Goal: Task Accomplishment & Management: Use online tool/utility

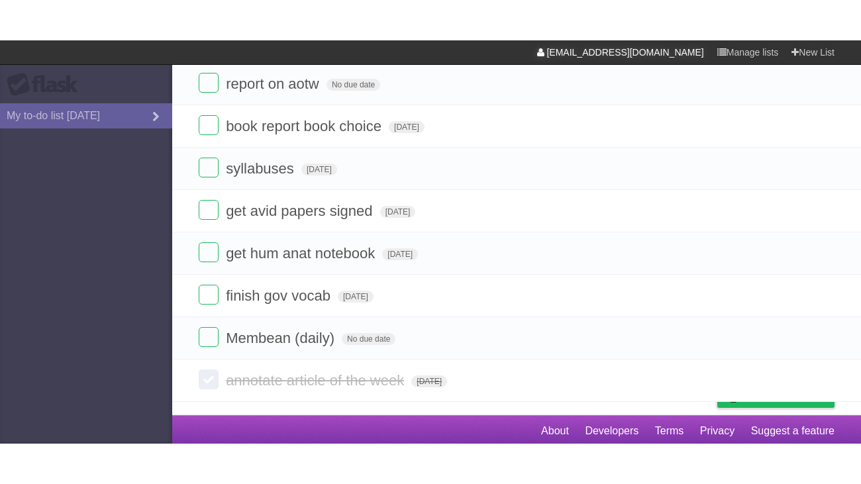
scroll to position [11, 0]
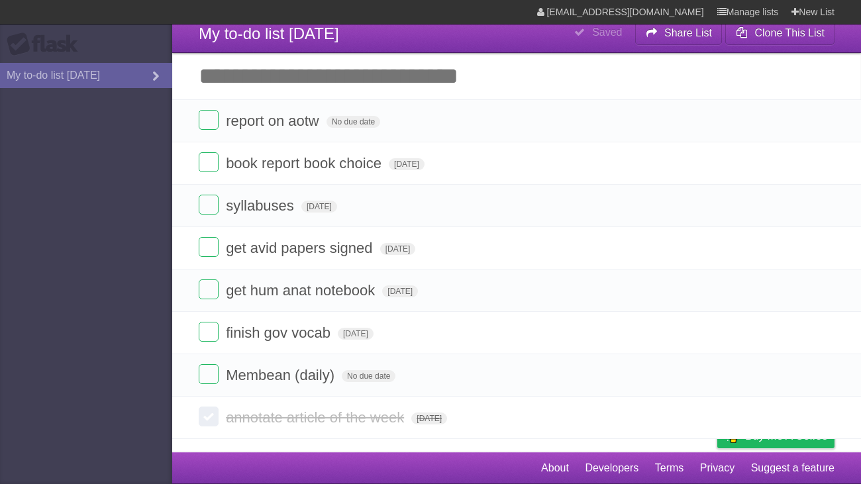
click at [232, 76] on input "Add another task" at bounding box center [516, 76] width 689 height 46
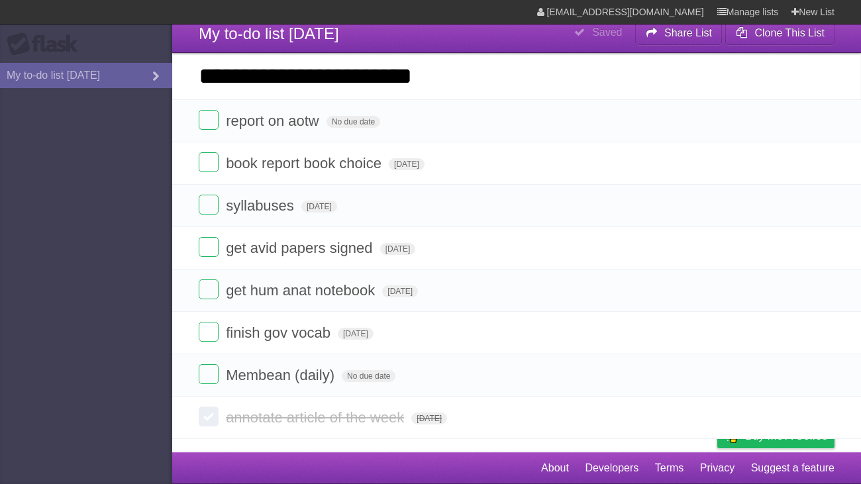
type input "**********"
click input "*********" at bounding box center [0, 0] width 0 height 0
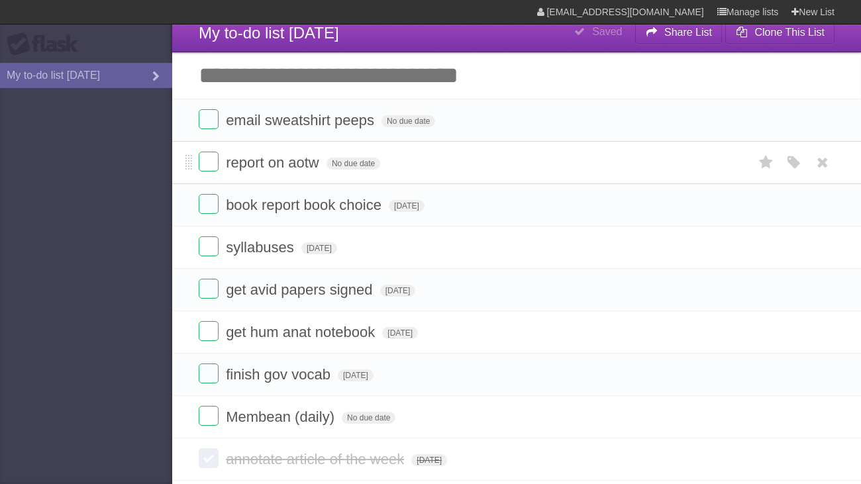
click input "*********" at bounding box center [0, 0] width 0 height 0
click at [439, 95] on input "Add another task" at bounding box center [516, 75] width 689 height 46
click at [344, 166] on span "No due date" at bounding box center [354, 164] width 54 height 12
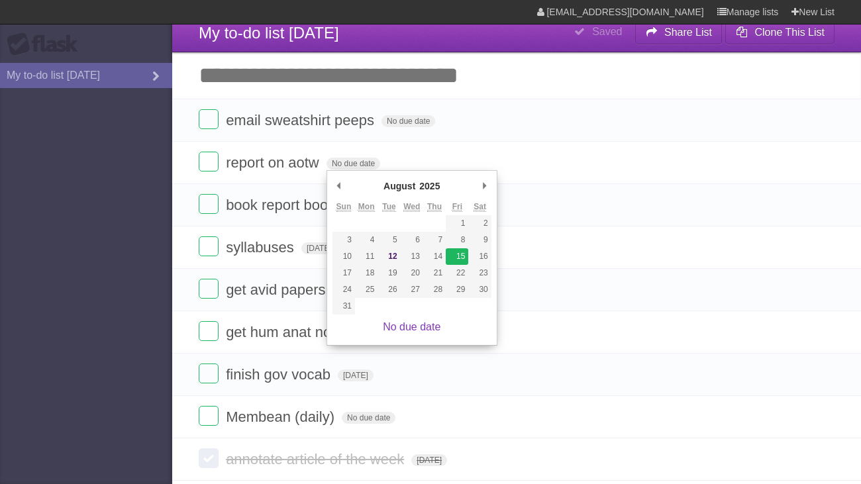
type span "[DATE]"
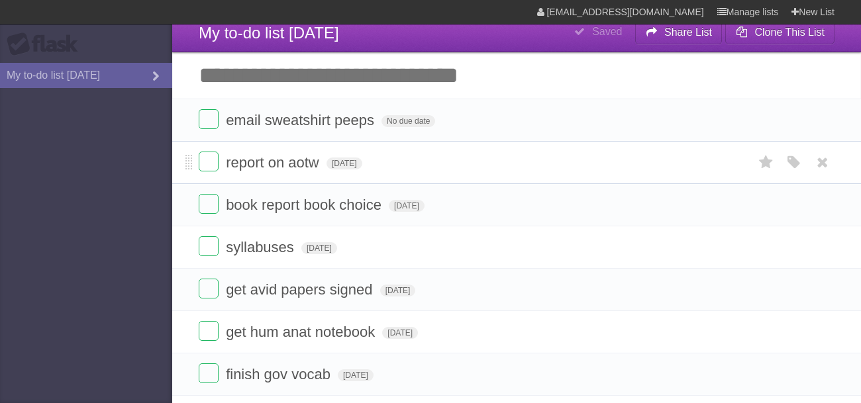
click at [207, 175] on li "report on aotw [DATE] White Red Blue Green Purple Orange" at bounding box center [516, 162] width 689 height 43
click at [206, 160] on label at bounding box center [209, 162] width 20 height 20
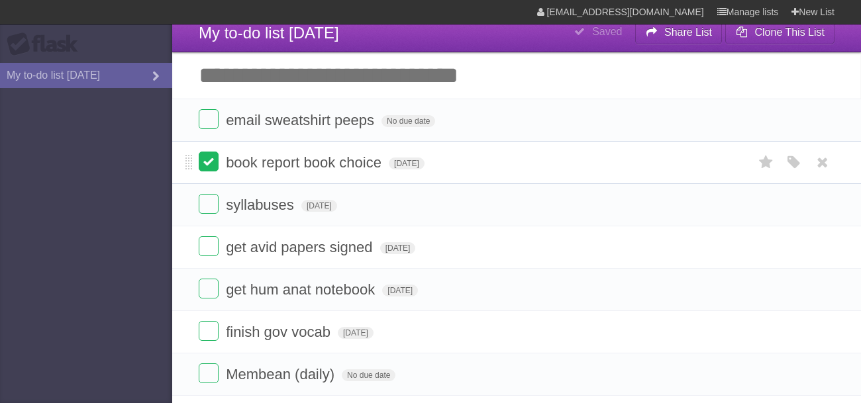
click at [207, 163] on label at bounding box center [209, 162] width 20 height 20
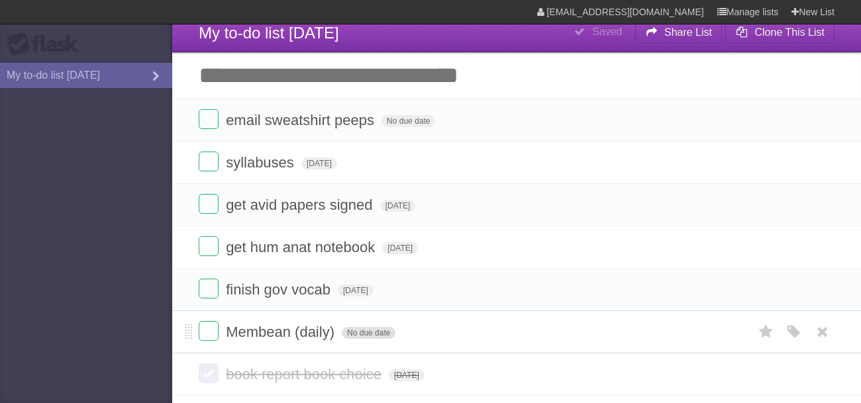
click at [354, 330] on span "No due date" at bounding box center [369, 333] width 54 height 12
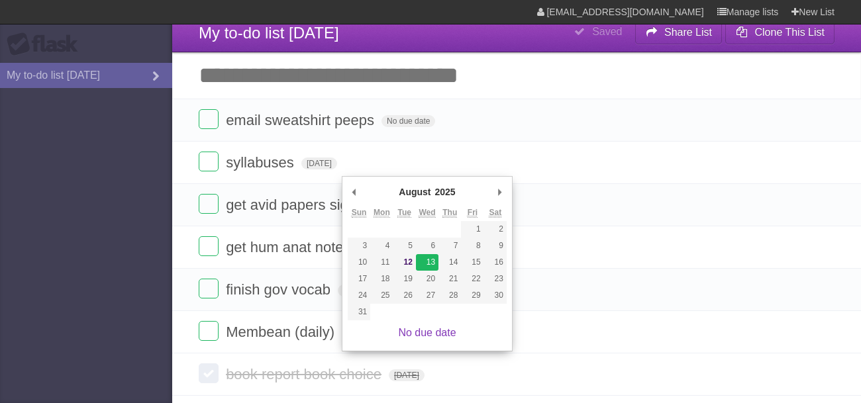
type span "[DATE]"
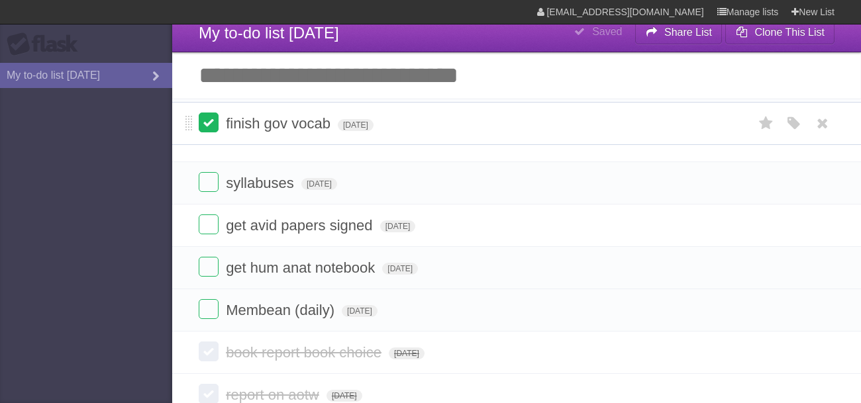
drag, startPoint x: 187, startPoint y: 289, endPoint x: 201, endPoint y: 123, distance: 166.8
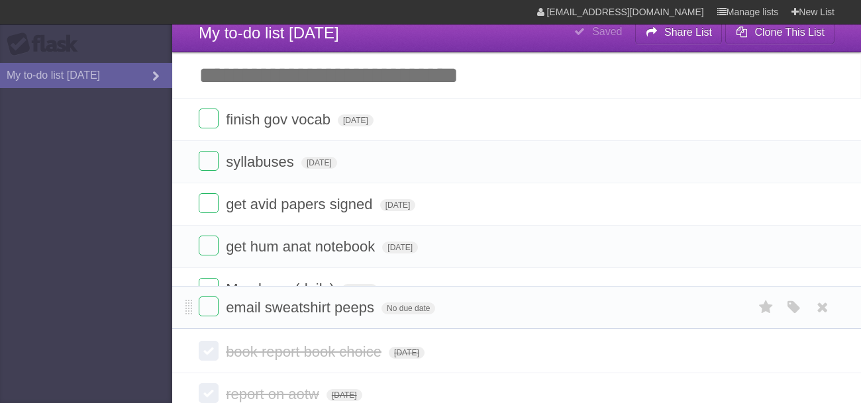
drag, startPoint x: 191, startPoint y: 127, endPoint x: 221, endPoint y: 313, distance: 189.2
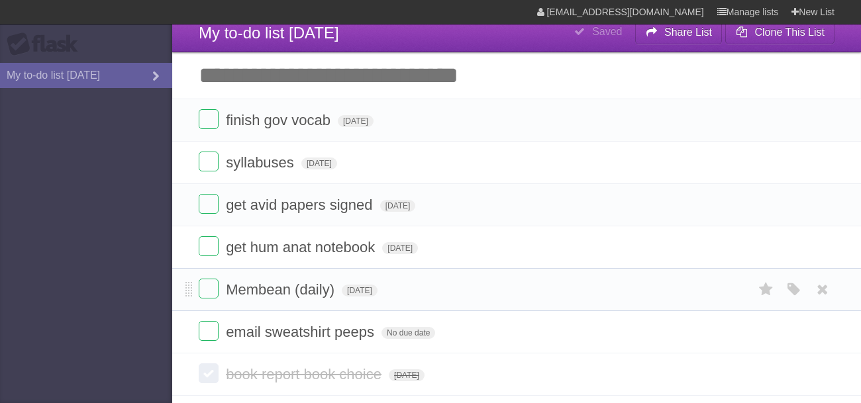
click at [355, 309] on li "Membean (daily) [DATE] White Red Blue Green Purple Orange" at bounding box center [516, 289] width 689 height 43
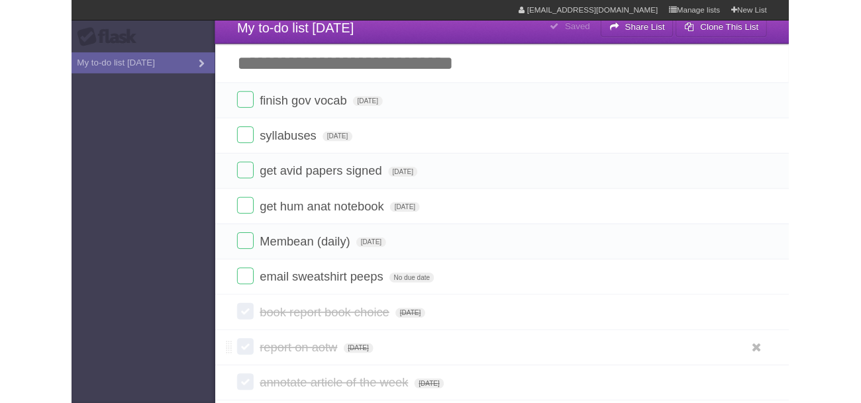
scroll to position [0, 0]
